Goal: Obtain resource: Obtain resource

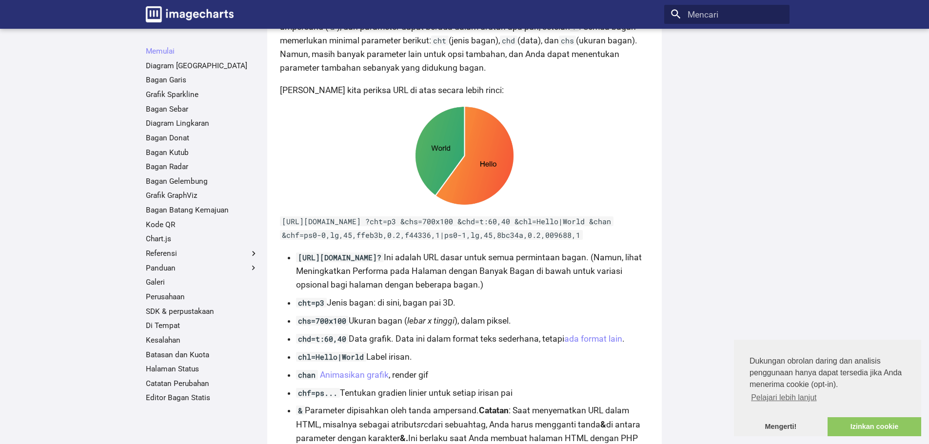
scroll to position [390, 0]
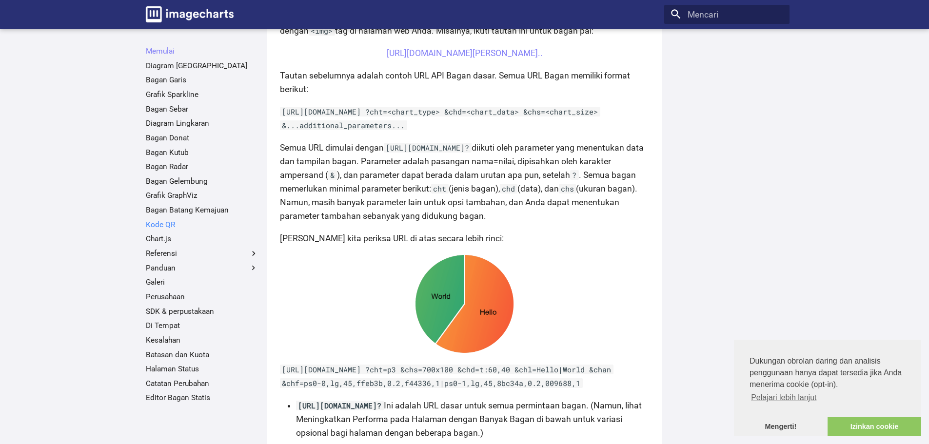
click at [168, 227] on font "Kode QR" at bounding box center [160, 224] width 29 height 9
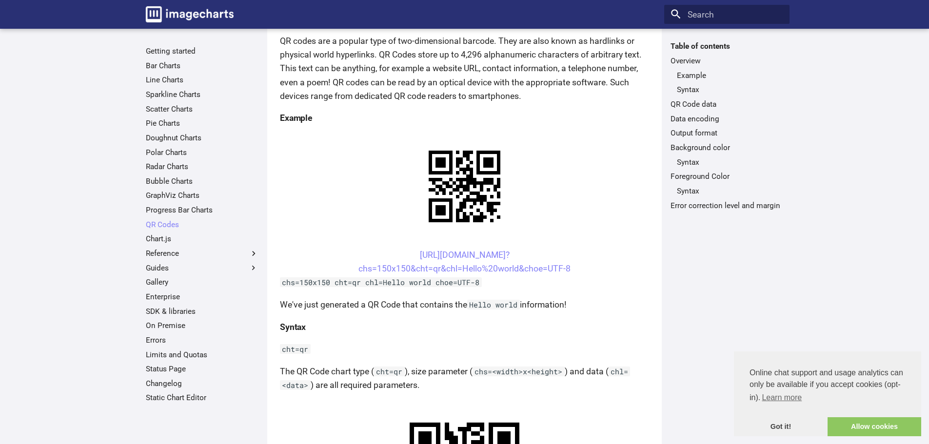
scroll to position [146, 0]
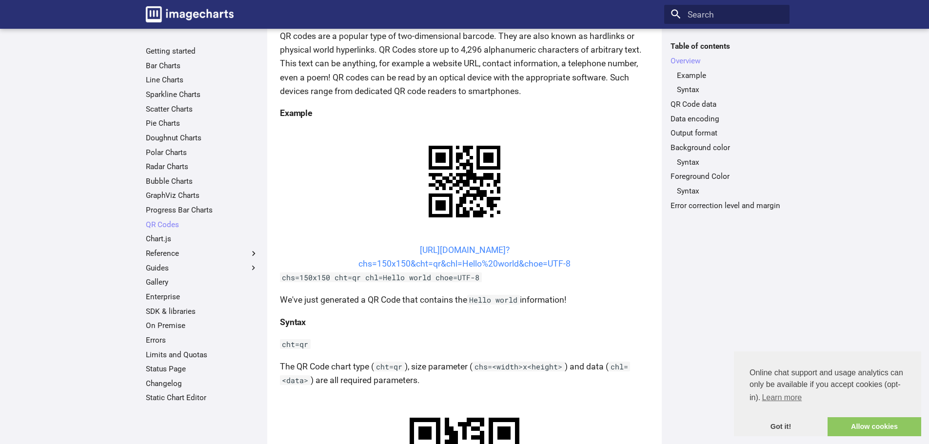
drag, startPoint x: 580, startPoint y: 261, endPoint x: 402, endPoint y: 252, distance: 177.8
click at [402, 252] on center "https://image-charts.com/chart? chs=150x150&cht=qr&chl=Hello%20world&choe=UTF-8" at bounding box center [464, 256] width 369 height 27
copy link "https://image-charts.com/chart? chs=150x150&cht=qr&chl=Hello%20world&choe=UTF-8"
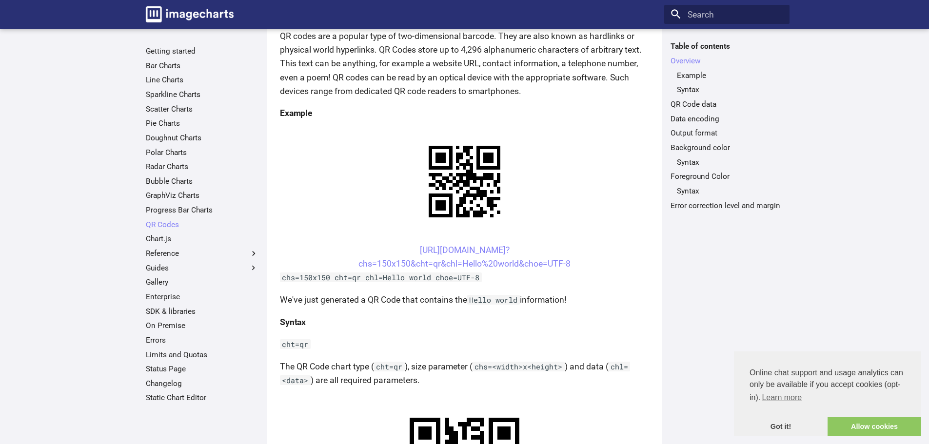
drag, startPoint x: 391, startPoint y: 245, endPoint x: 458, endPoint y: 260, distance: 68.6
click at [458, 260] on center "https://image-charts.com/chart? chs=150x150&cht=qr&chl=Hello%20world&choe=UTF-8" at bounding box center [464, 256] width 369 height 27
copy link "https://image-charts.com/chart? chs=150x150&cht=qr&chl"
